Goal: Navigation & Orientation: Understand site structure

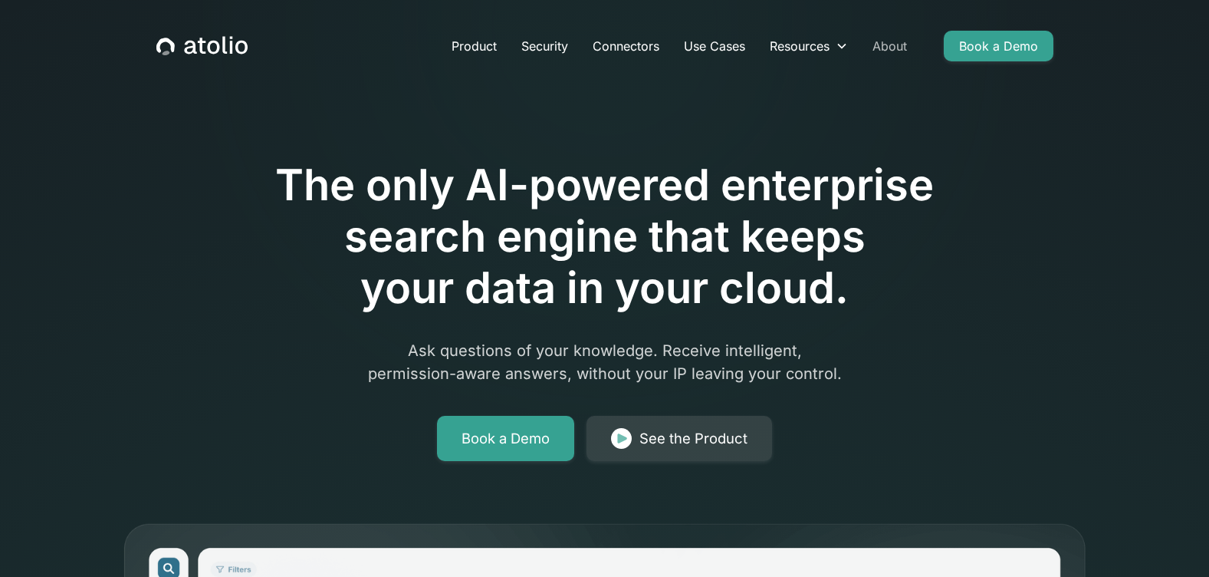
click at [901, 40] on link "About" at bounding box center [889, 46] width 59 height 31
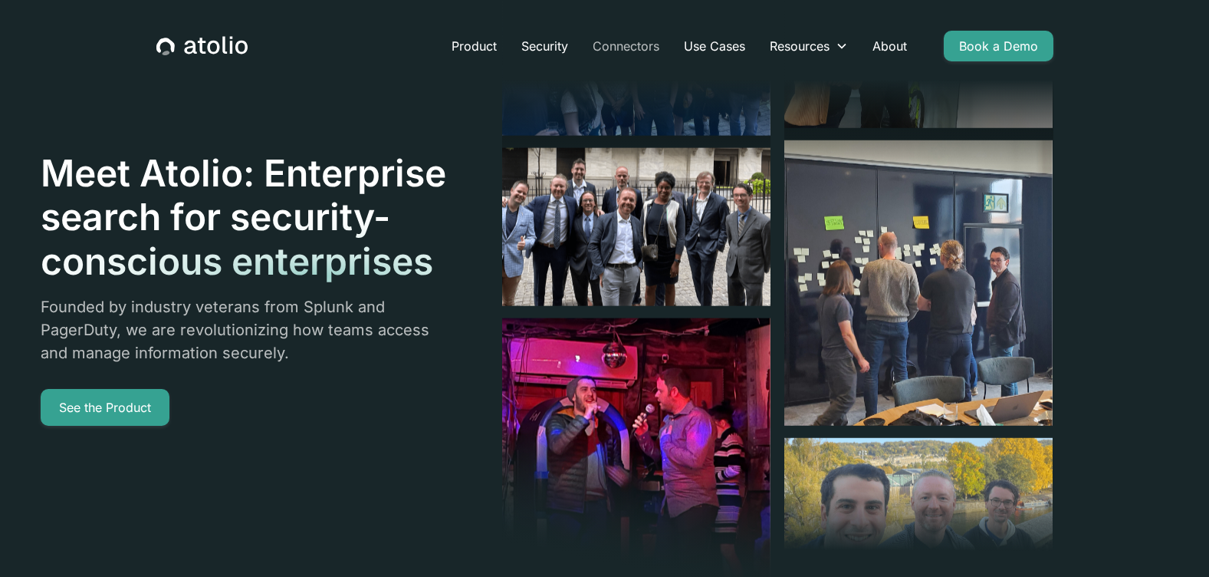
click at [610, 48] on link "Connectors" at bounding box center [625, 46] width 91 height 31
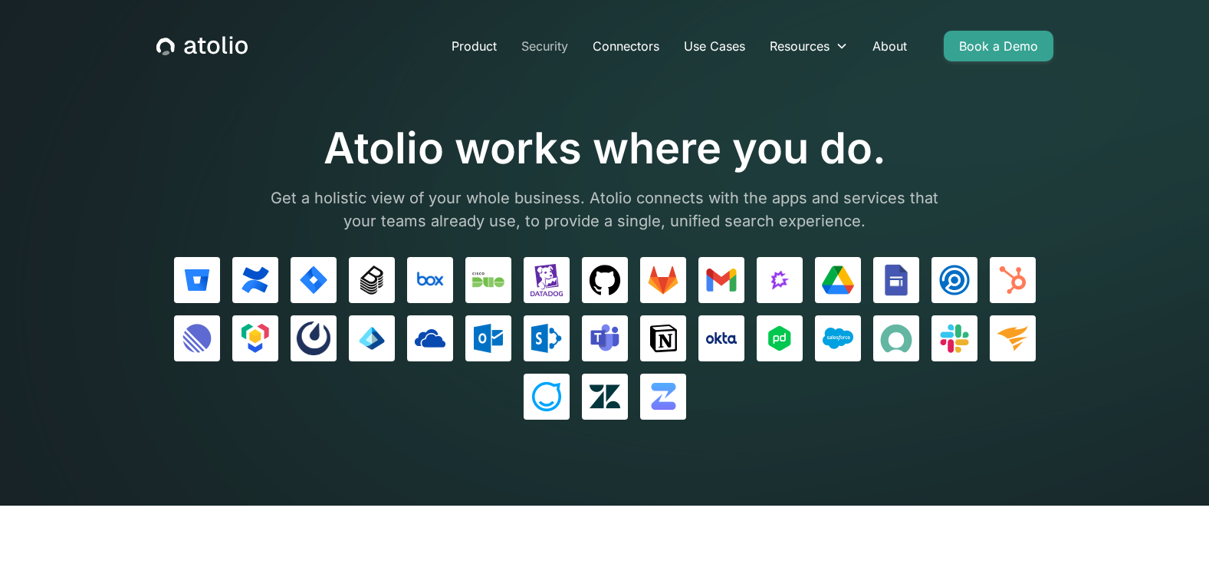
click at [534, 43] on link "Security" at bounding box center [544, 46] width 71 height 31
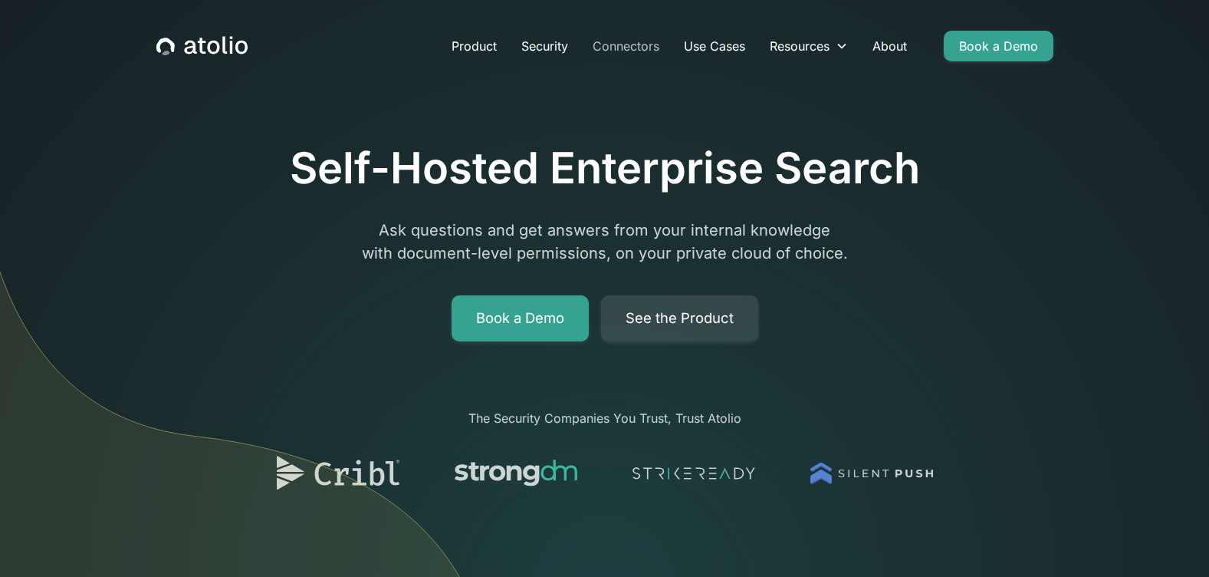
click at [619, 39] on link "Connectors" at bounding box center [625, 46] width 91 height 31
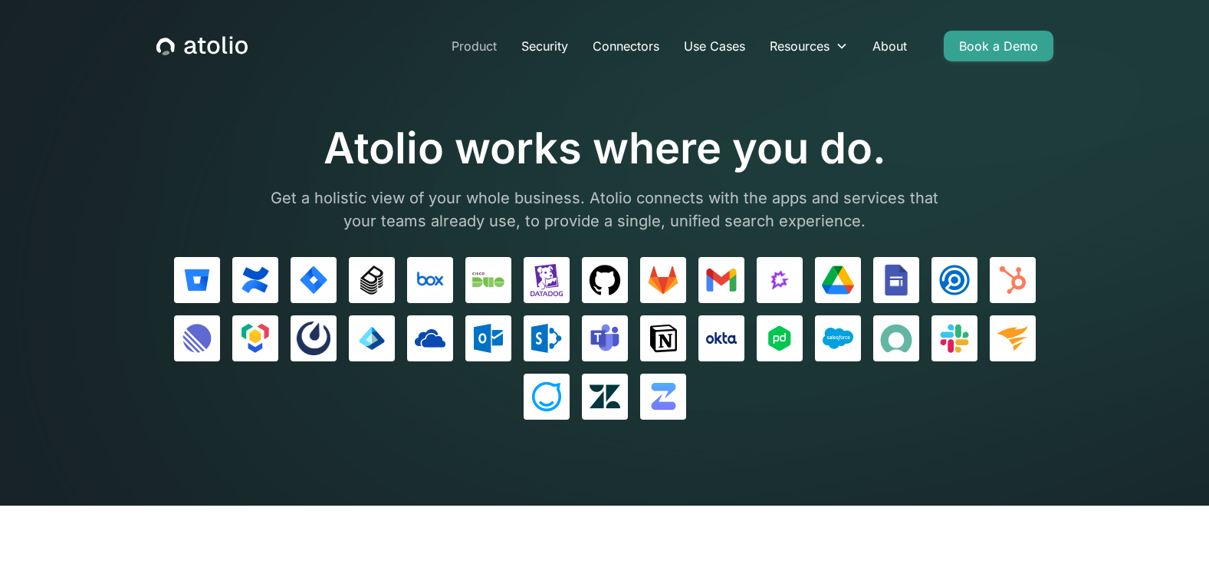
click at [466, 48] on link "Product" at bounding box center [474, 46] width 70 height 31
